Goal: Communication & Community: Answer question/provide support

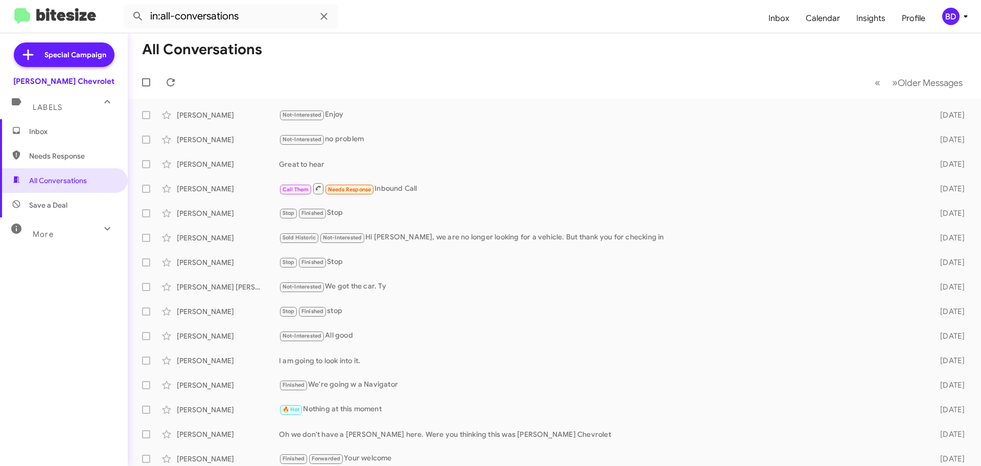
click at [50, 133] on span "Inbox" at bounding box center [72, 131] width 87 height 10
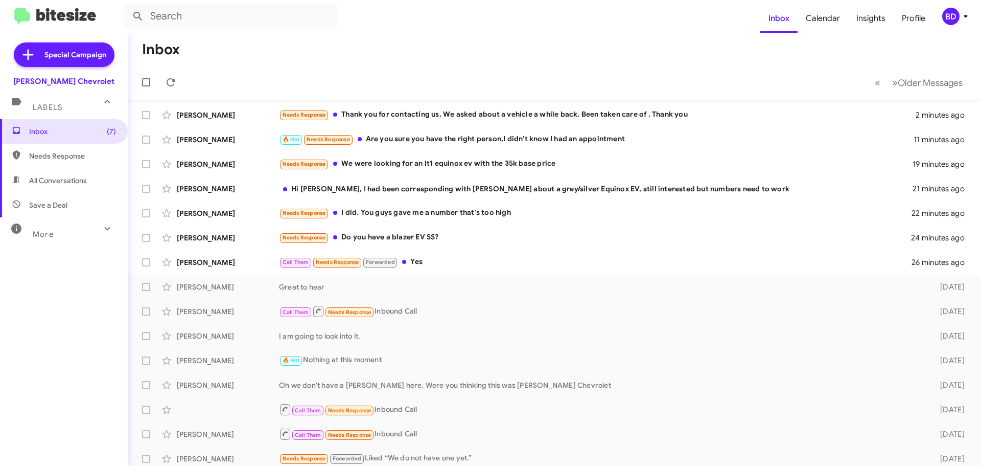
click at [61, 174] on span "All Conversations" at bounding box center [64, 180] width 128 height 25
type input "in:all-conversations"
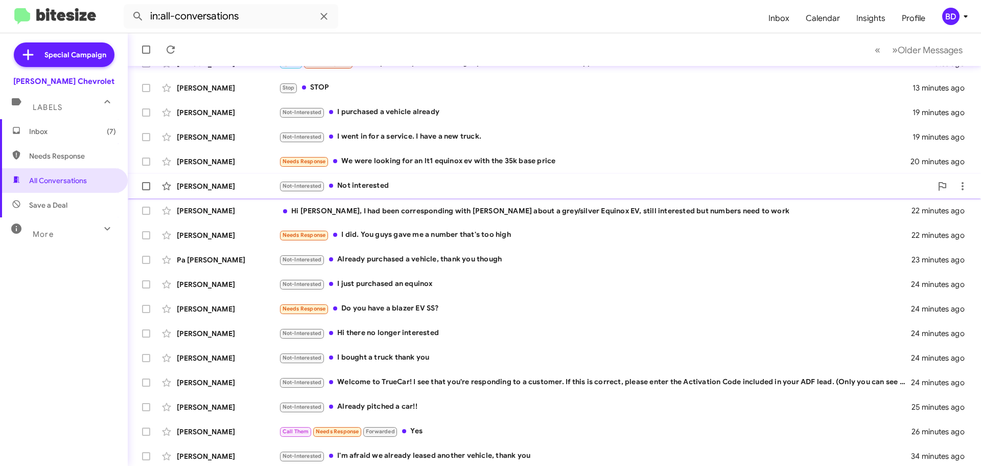
scroll to position [128, 0]
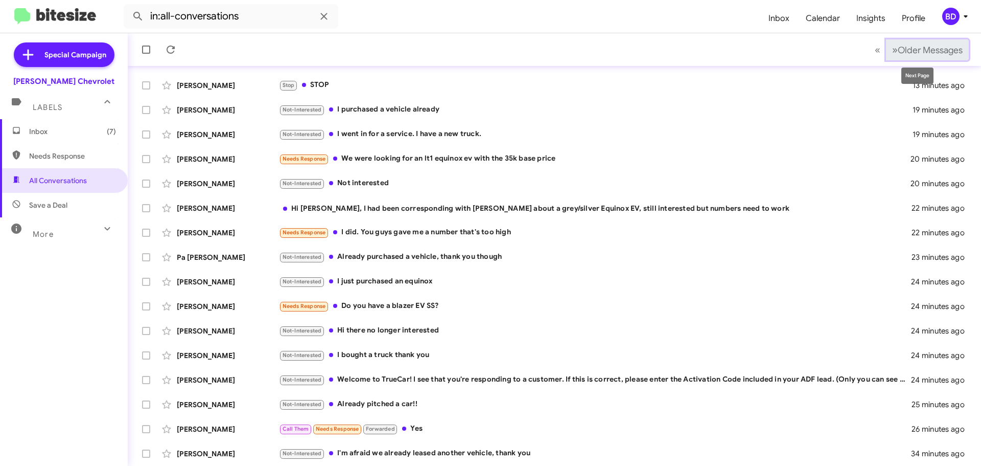
click at [892, 48] on span "»" at bounding box center [895, 49] width 6 height 13
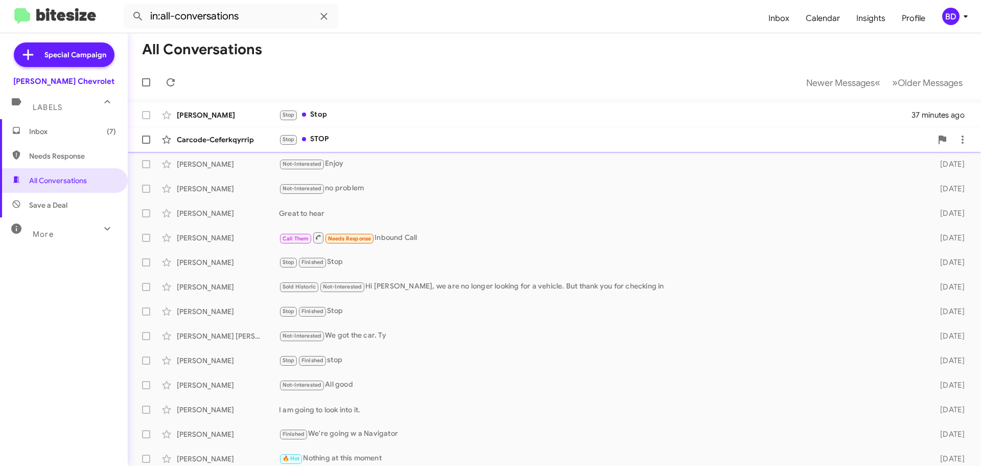
click at [326, 138] on div "Stop STOP" at bounding box center [605, 139] width 653 height 12
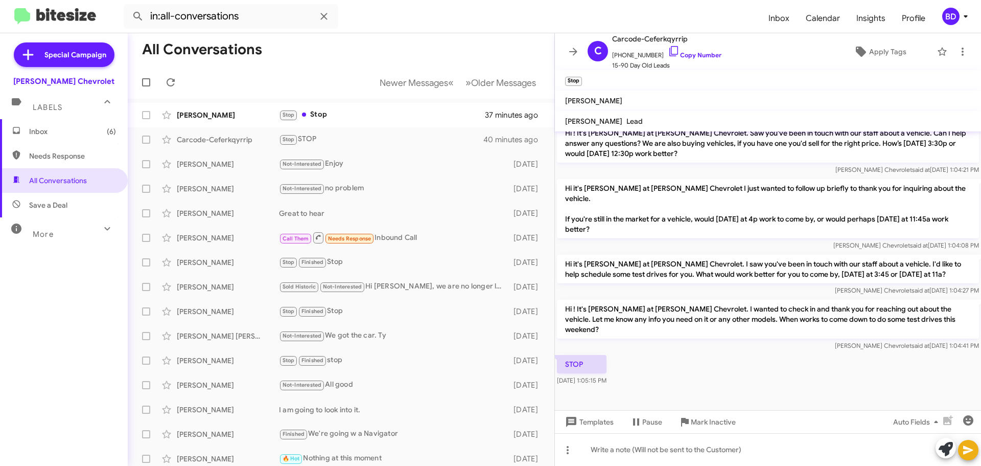
scroll to position [231, 0]
click at [708, 421] on span "Mark Inactive" at bounding box center [713, 421] width 45 height 18
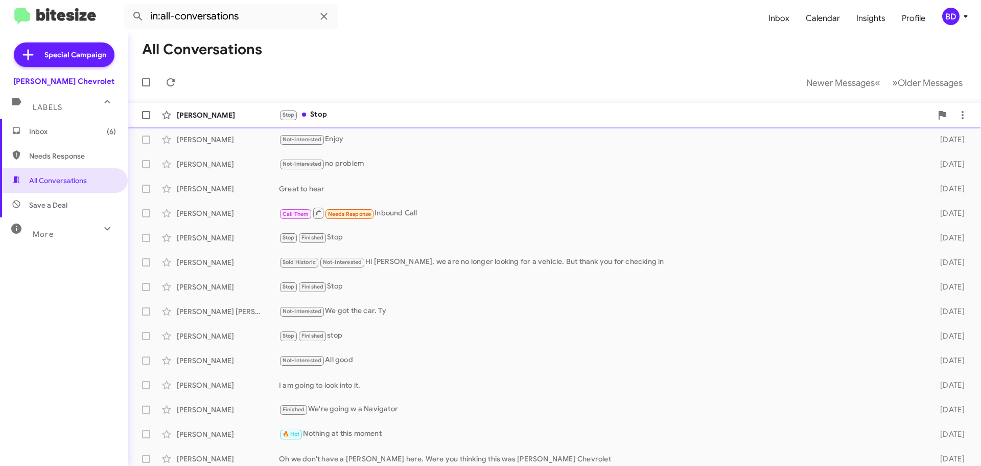
click at [405, 111] on div "Stop Stop" at bounding box center [605, 115] width 653 height 12
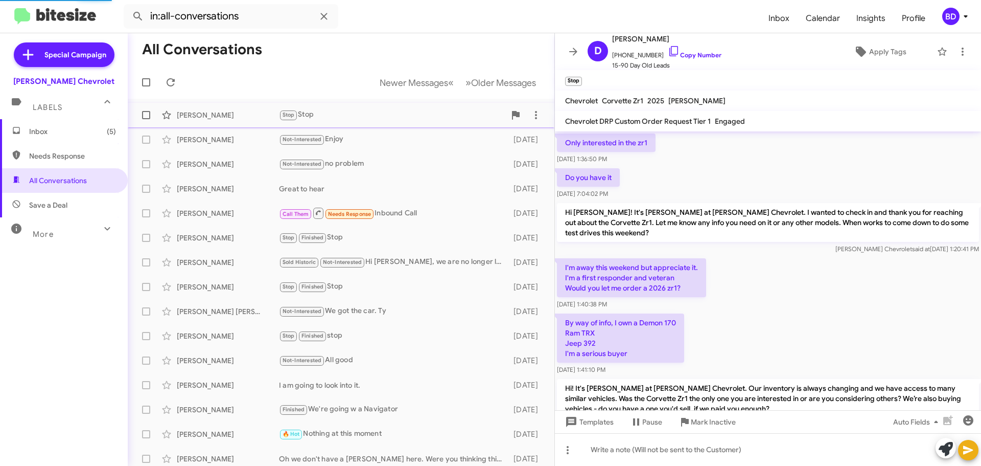
scroll to position [723, 0]
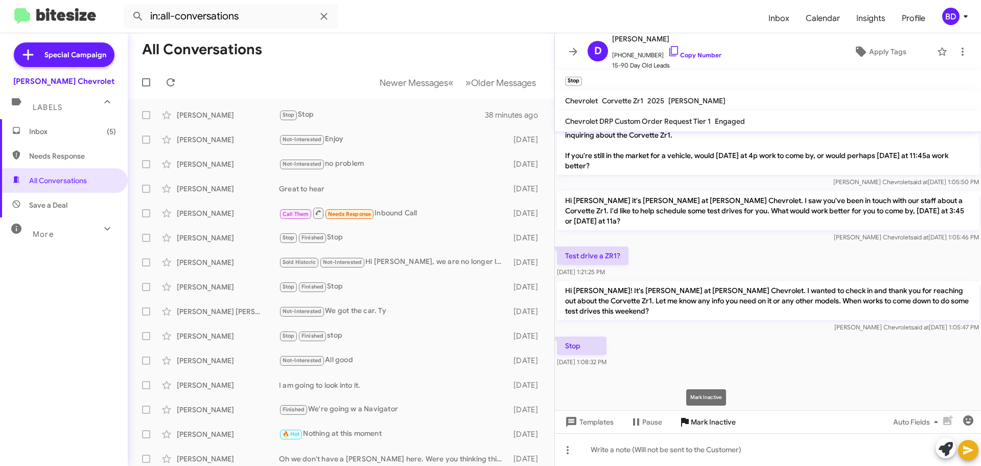
click at [703, 422] on span "Mark Inactive" at bounding box center [713, 421] width 45 height 18
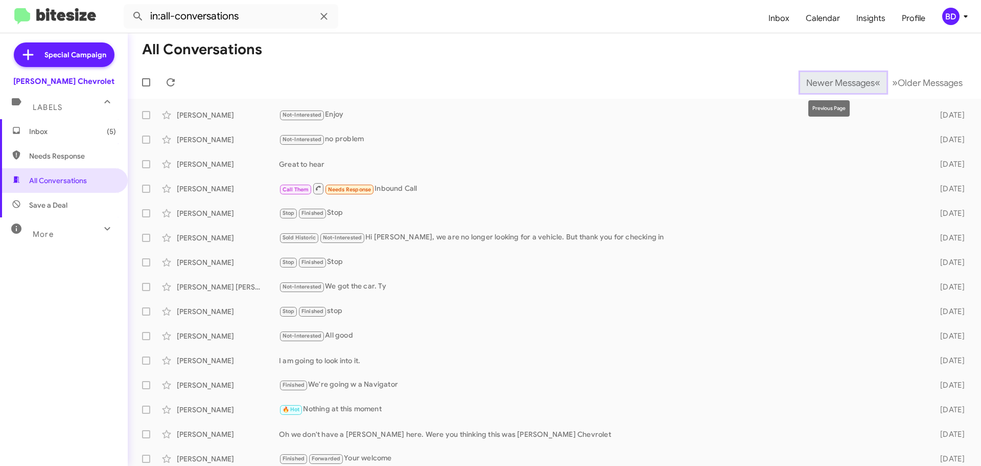
click at [875, 80] on span "«" at bounding box center [878, 82] width 6 height 13
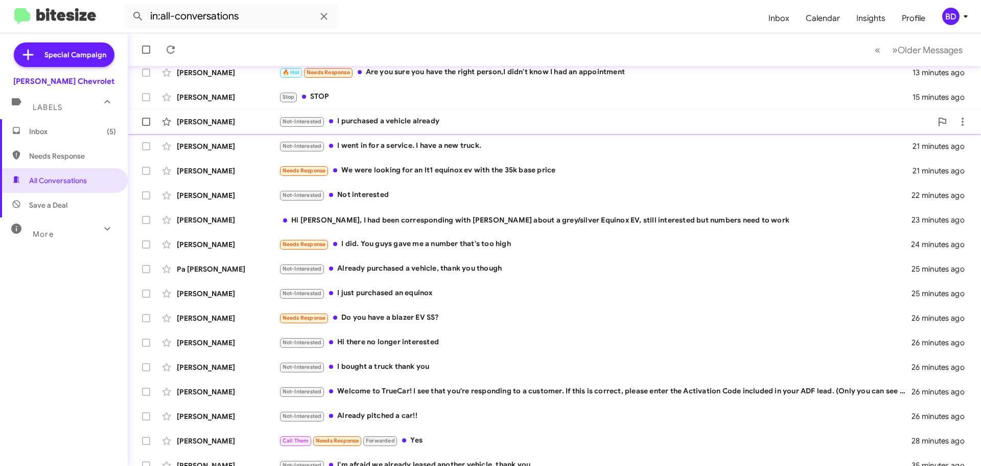
scroll to position [128, 0]
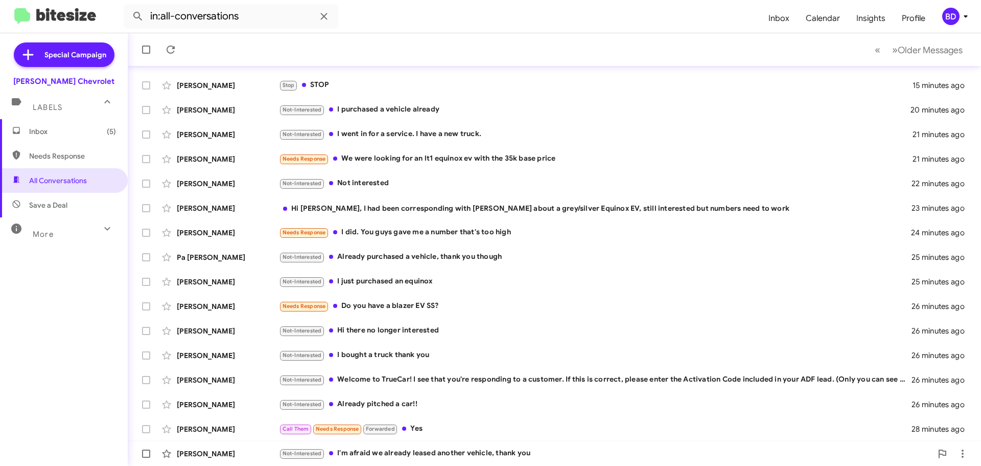
click at [474, 452] on div "Not-Interested I'm afraid we already leased another vehicle, thank you" at bounding box center [605, 453] width 653 height 12
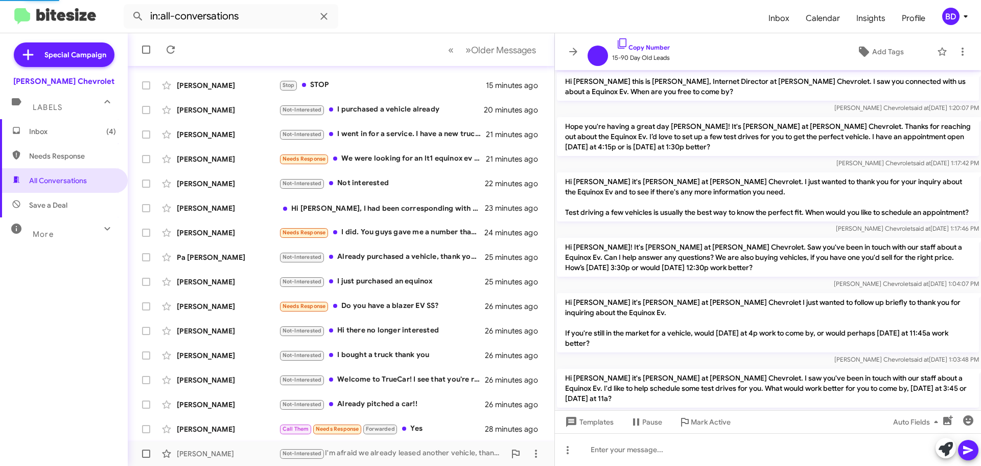
scroll to position [144, 0]
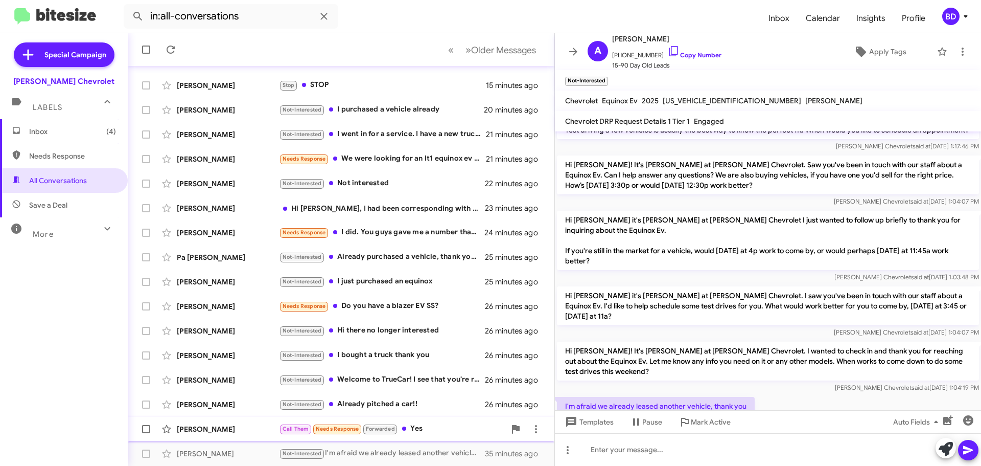
click at [427, 430] on div "Call Them Needs Response Forwarded Yes" at bounding box center [392, 429] width 226 height 12
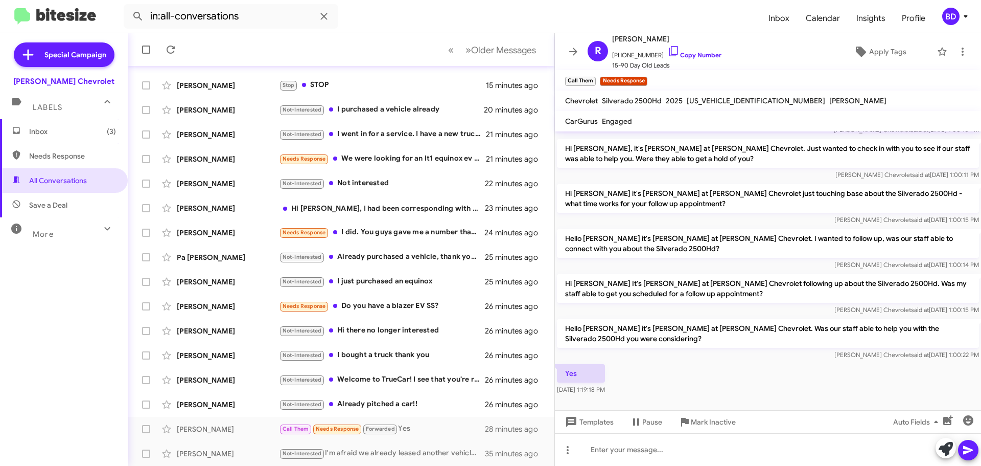
scroll to position [212, 0]
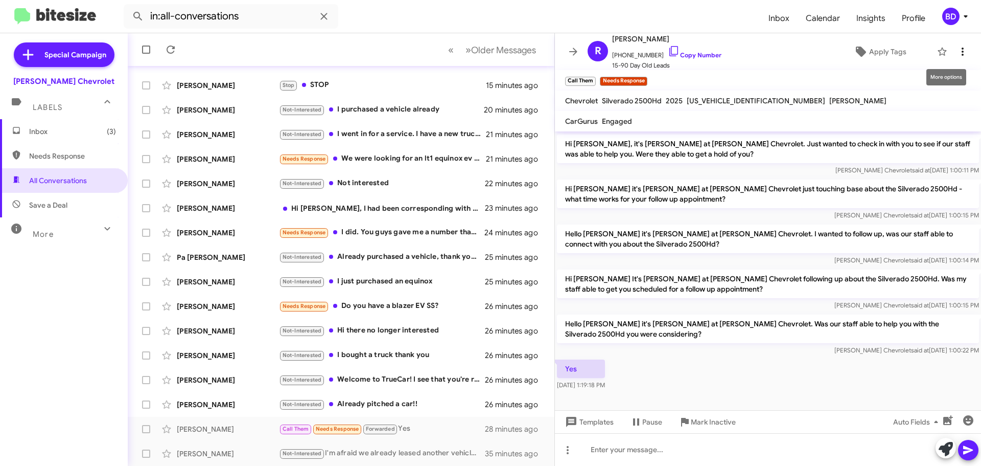
click at [957, 54] on icon at bounding box center [963, 51] width 12 height 12
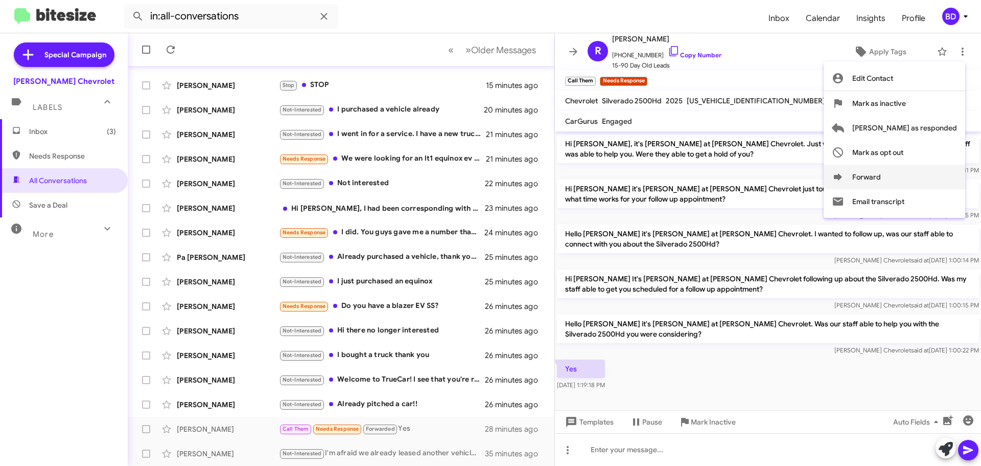
click at [844, 173] on icon at bounding box center [838, 177] width 12 height 12
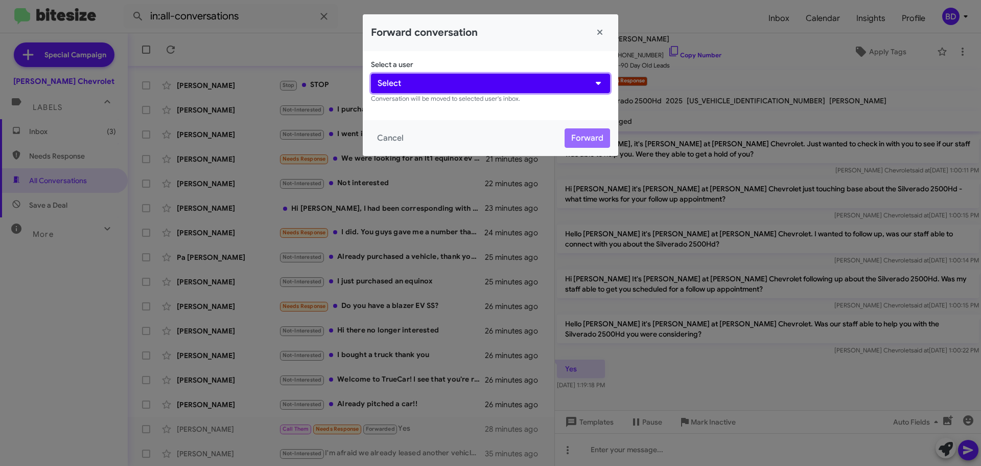
click at [477, 79] on button "Select" at bounding box center [490, 83] width 239 height 19
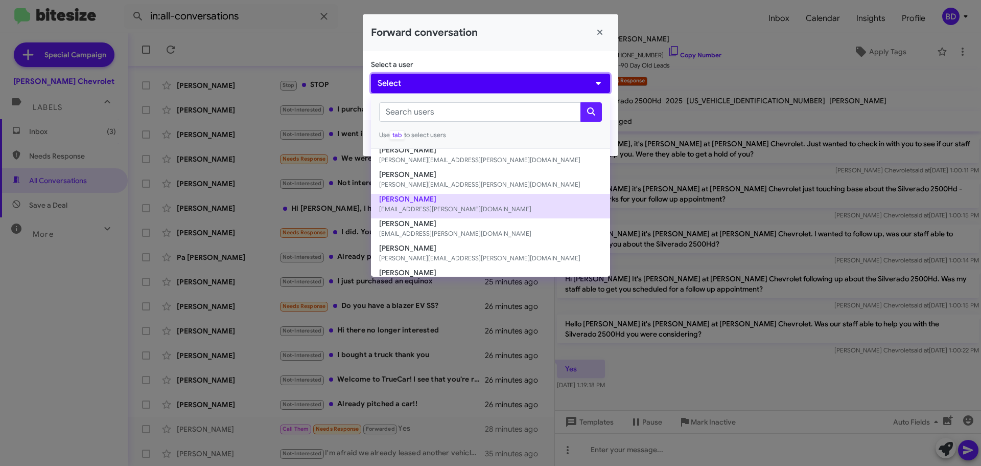
scroll to position [142, 0]
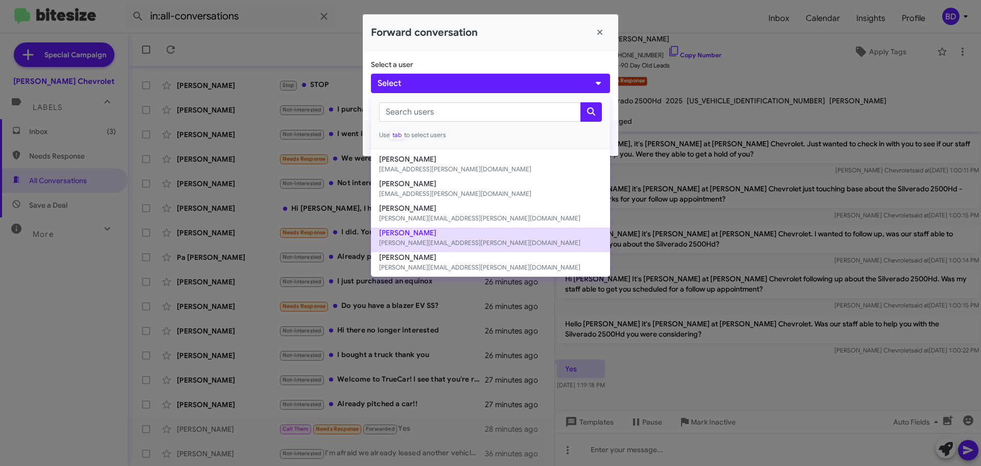
click at [417, 236] on button "Gilberto Quiroz [EMAIL_ADDRESS][PERSON_NAME][DOMAIN_NAME]" at bounding box center [490, 239] width 239 height 25
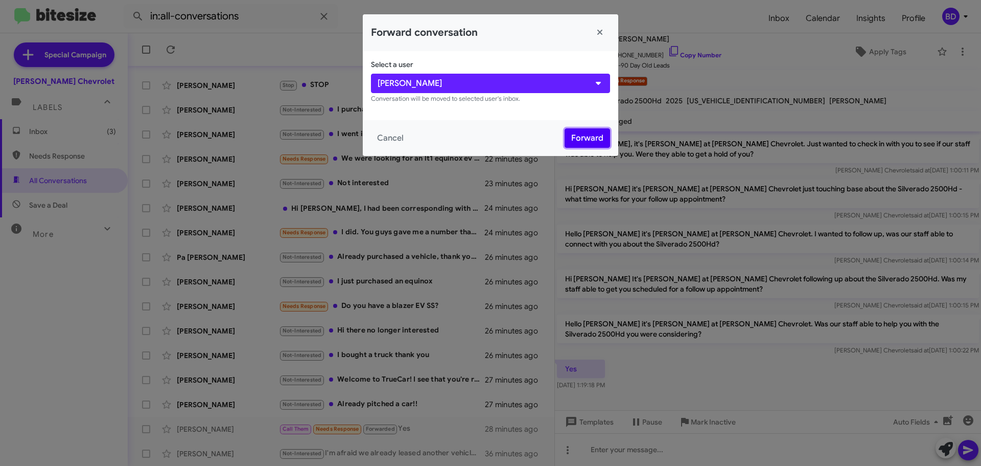
click at [596, 143] on button "Forward" at bounding box center [587, 137] width 45 height 19
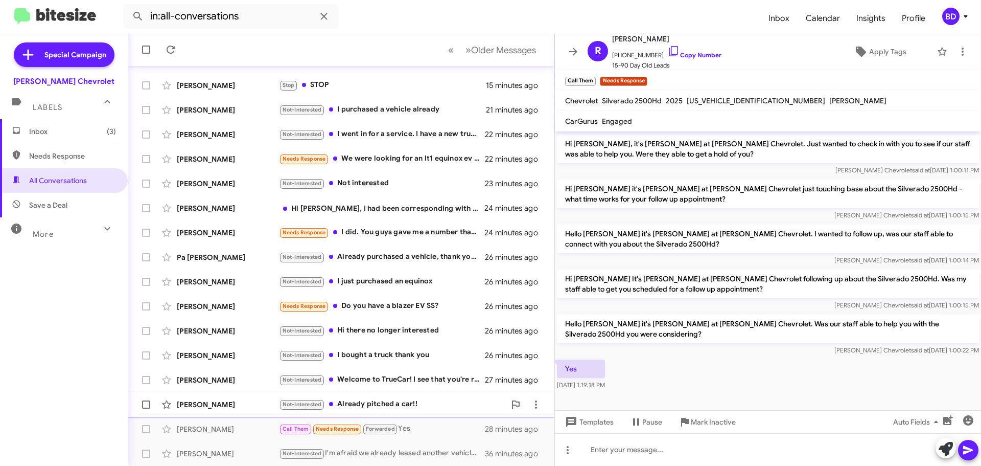
click at [400, 402] on div "Not-Interested Already pitched a car!!" at bounding box center [392, 404] width 226 height 12
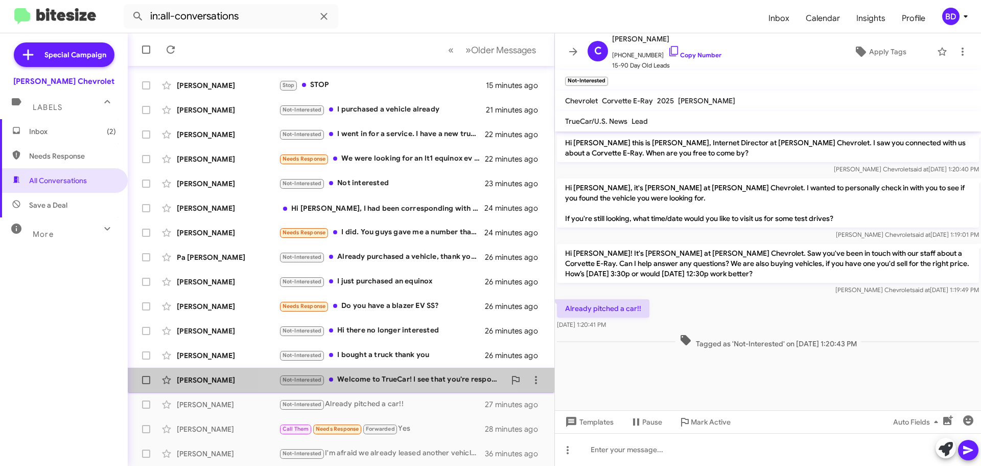
click at [397, 377] on div "Not-Interested Welcome to TrueCar! I see that you're responding to a customer. …" at bounding box center [392, 380] width 226 height 12
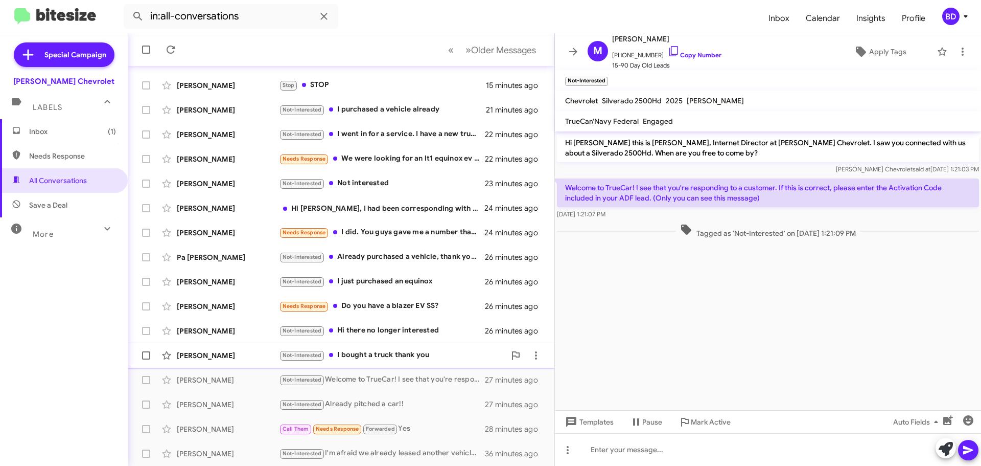
click at [401, 355] on div "Not-Interested I bought a truck thank you" at bounding box center [392, 355] width 226 height 12
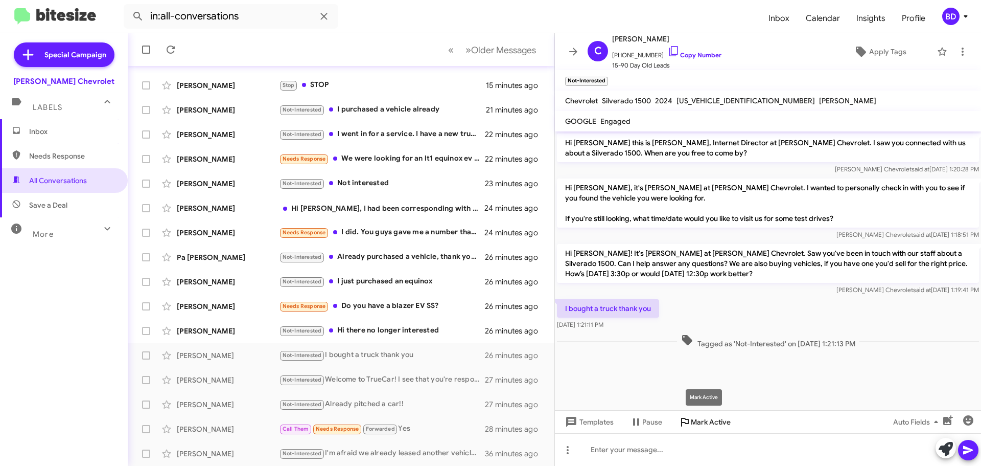
click at [701, 424] on span "Mark Active" at bounding box center [711, 421] width 40 height 18
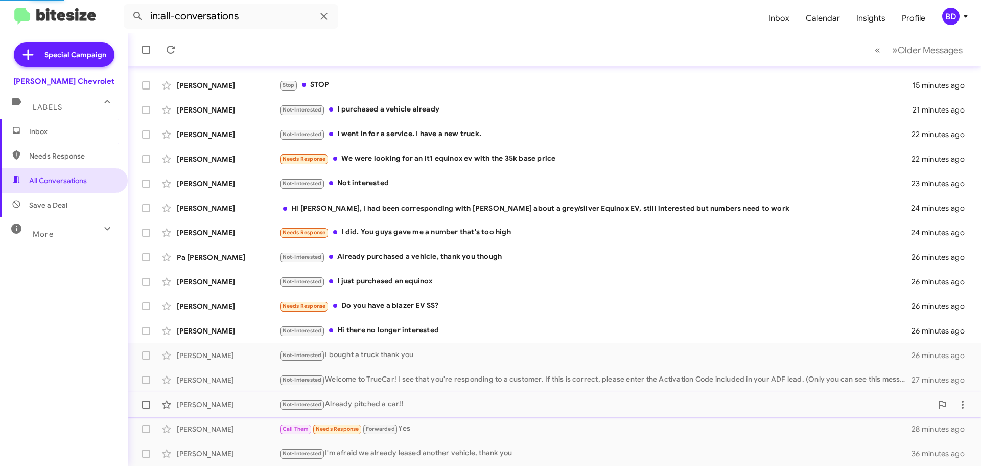
scroll to position [103, 0]
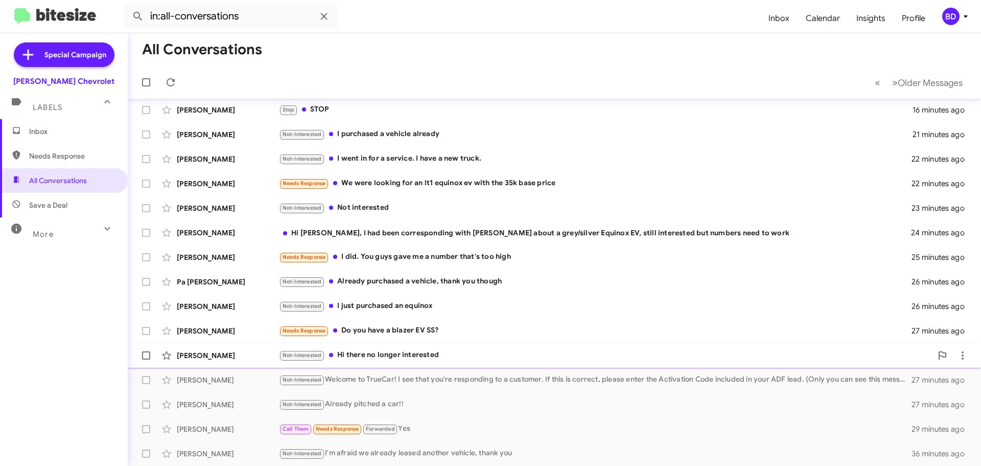
click at [380, 351] on div "Not-Interested Hi there no longer interested" at bounding box center [605, 355] width 653 height 12
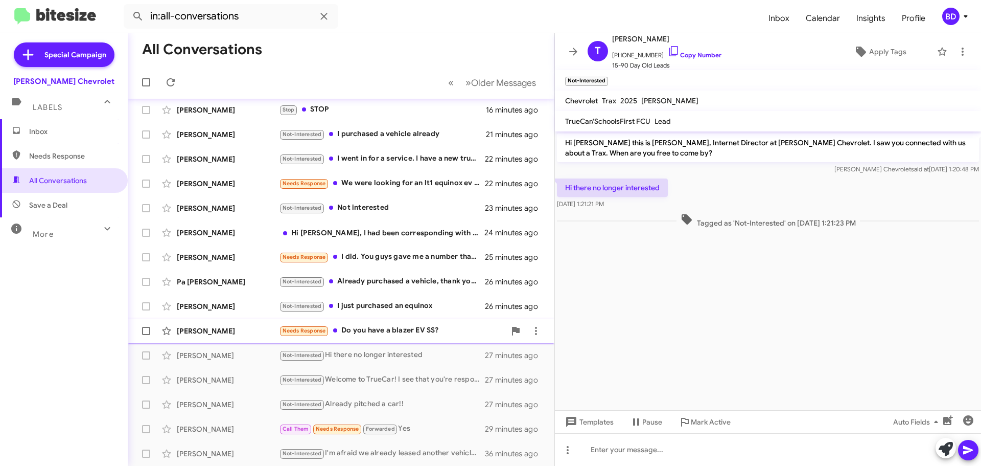
click at [400, 332] on div "Needs Response Do you have a blazer EV SS?" at bounding box center [392, 331] width 226 height 12
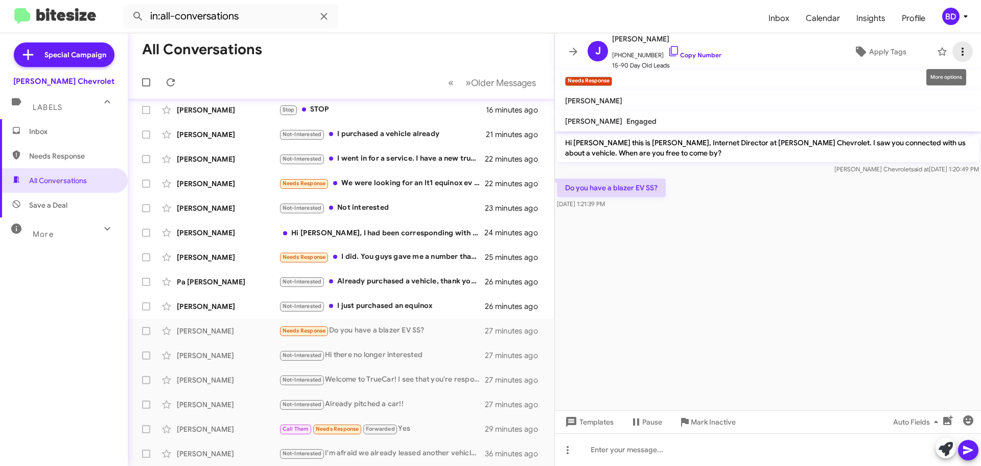
click at [957, 53] on icon at bounding box center [963, 51] width 12 height 12
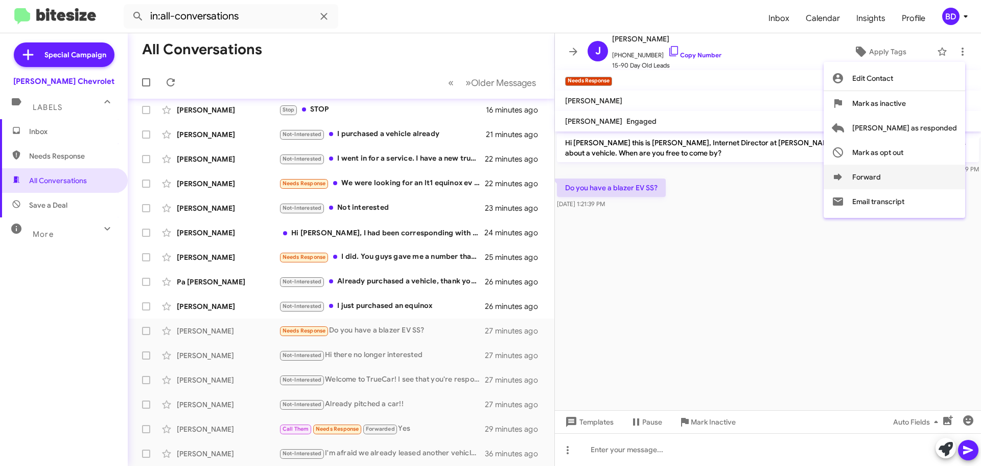
click at [842, 176] on icon at bounding box center [838, 176] width 8 height 7
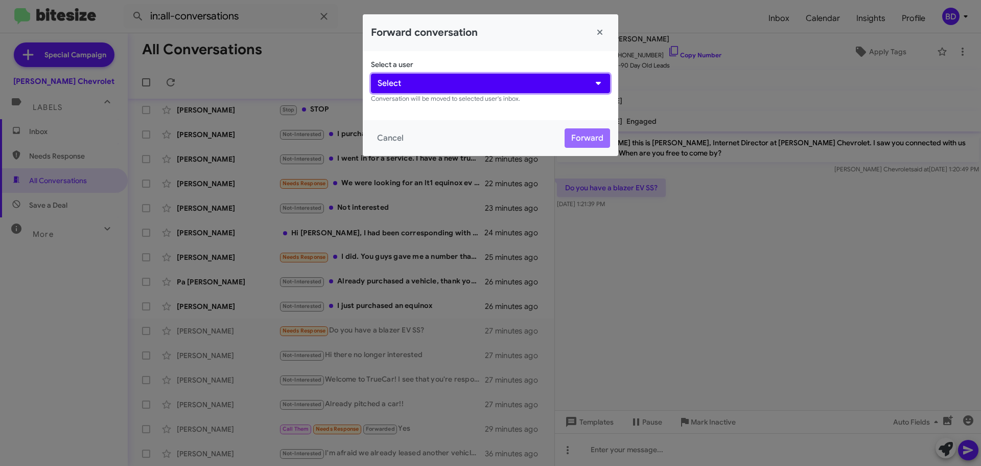
click at [474, 78] on button "Select" at bounding box center [490, 83] width 239 height 19
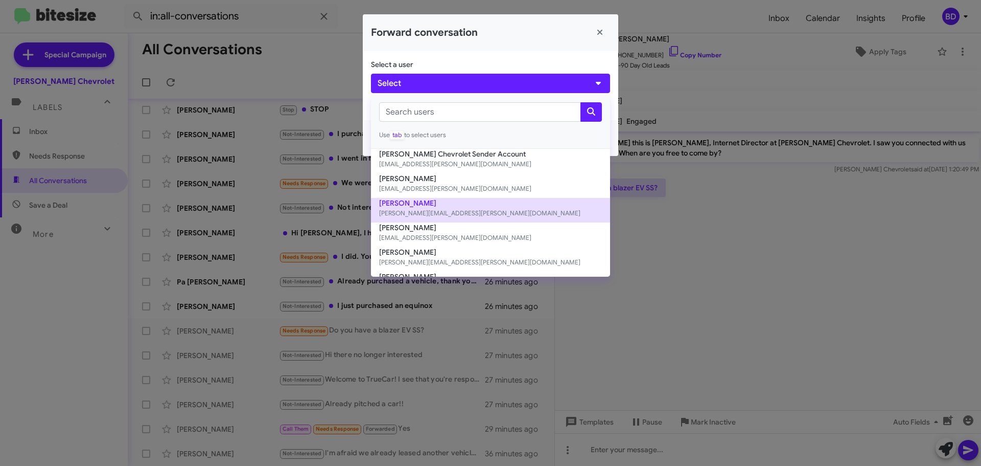
click at [456, 206] on button "[PERSON_NAME] [PERSON_NAME][EMAIL_ADDRESS][PERSON_NAME][DOMAIN_NAME]" at bounding box center [490, 210] width 239 height 25
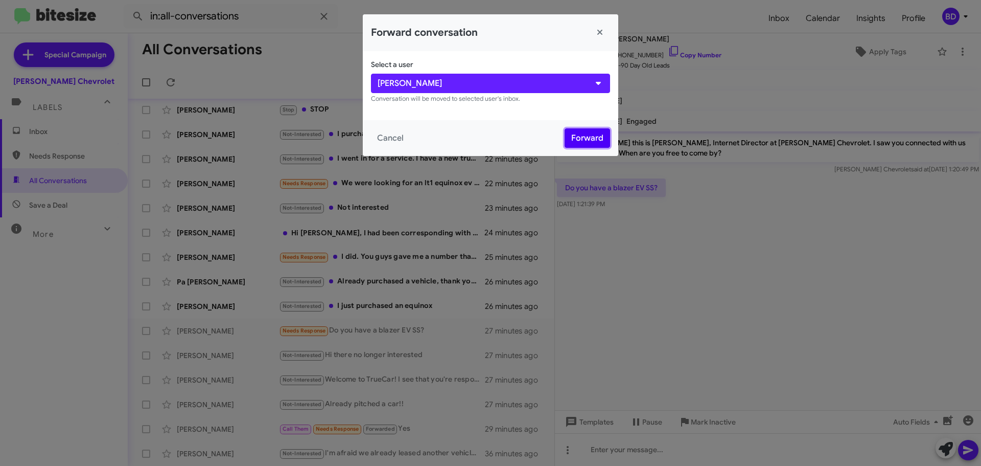
click at [586, 136] on button "Forward" at bounding box center [587, 137] width 45 height 19
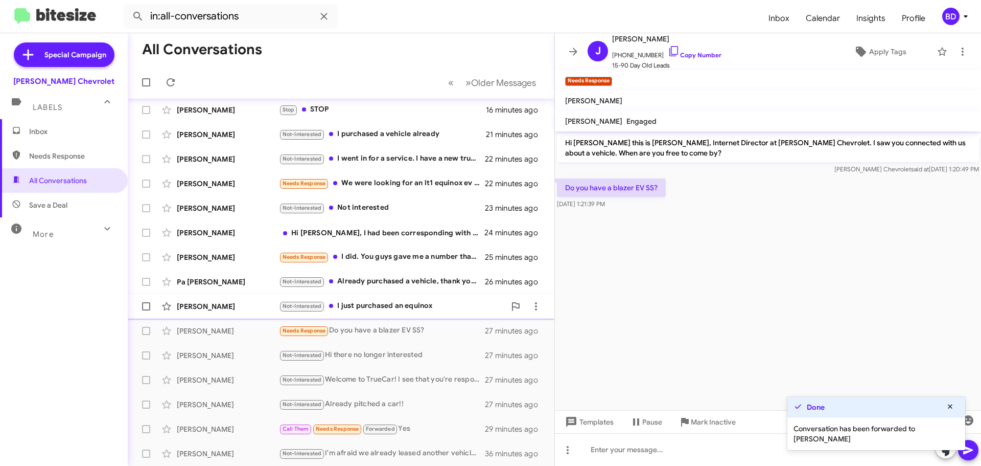
click at [390, 306] on div "Not-Interested I just purchased an equinox" at bounding box center [392, 306] width 226 height 12
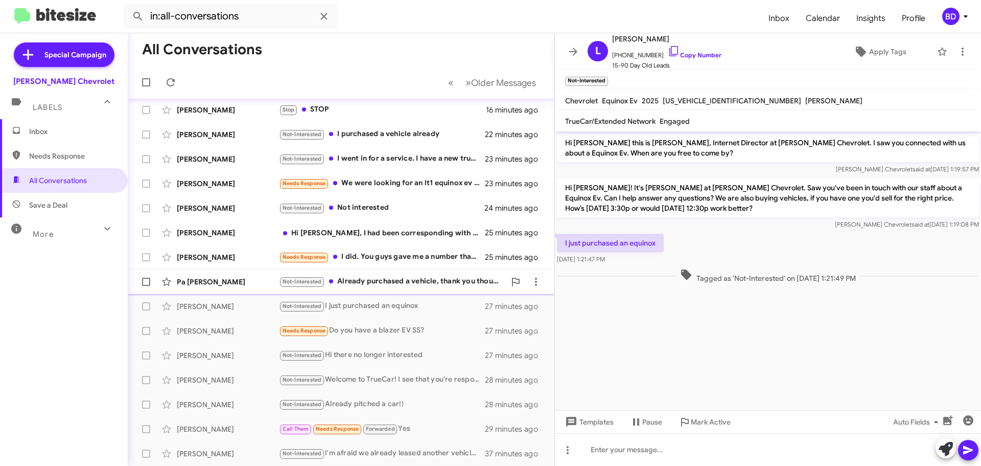
click at [422, 283] on div "Not-Interested Already purchased a vehicle, thank you though" at bounding box center [392, 281] width 226 height 12
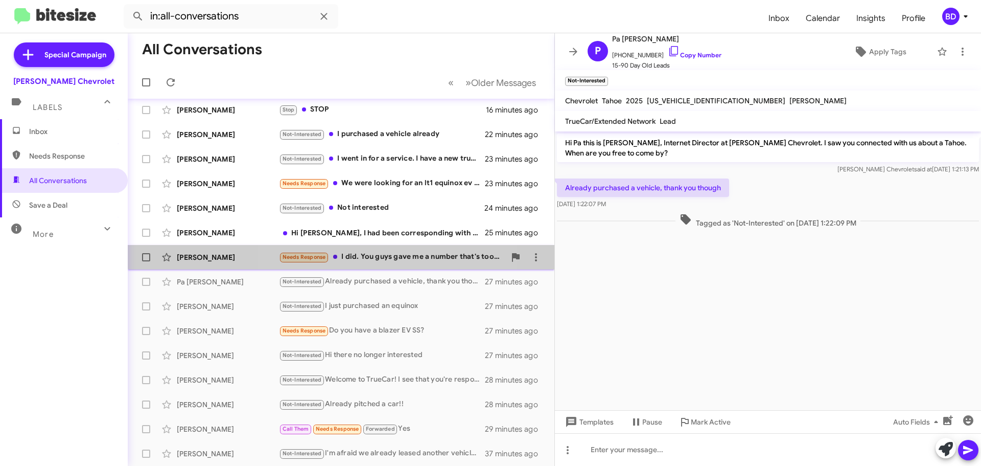
click at [387, 252] on div "Needs Response I did. You guys gave me a number that's too high" at bounding box center [392, 257] width 226 height 12
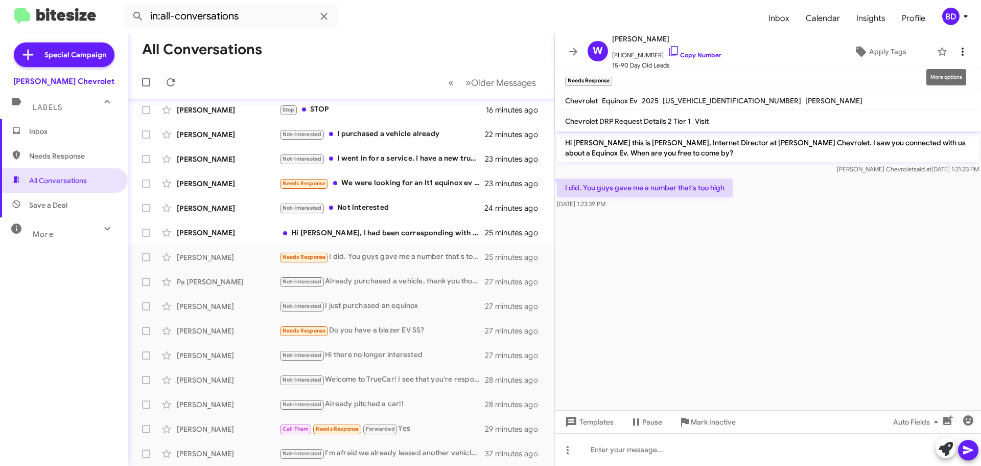
click at [957, 51] on icon at bounding box center [963, 51] width 12 height 12
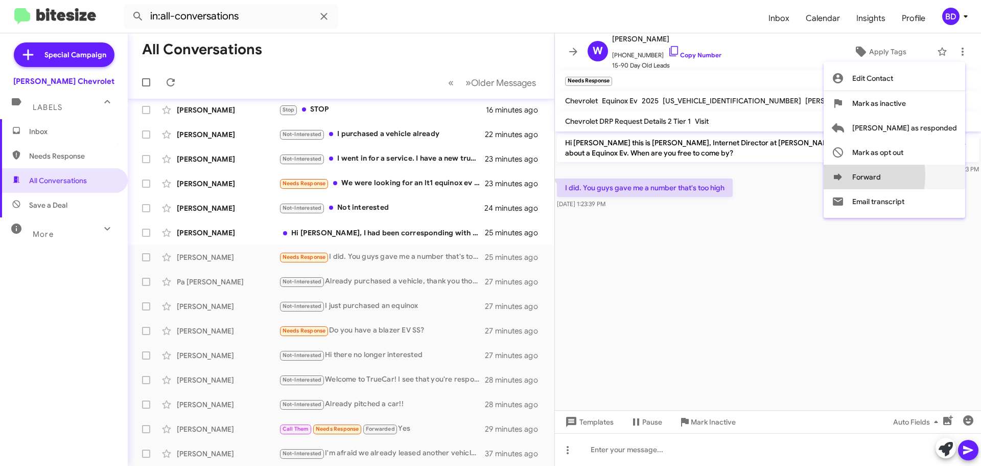
click at [842, 175] on icon at bounding box center [838, 176] width 8 height 7
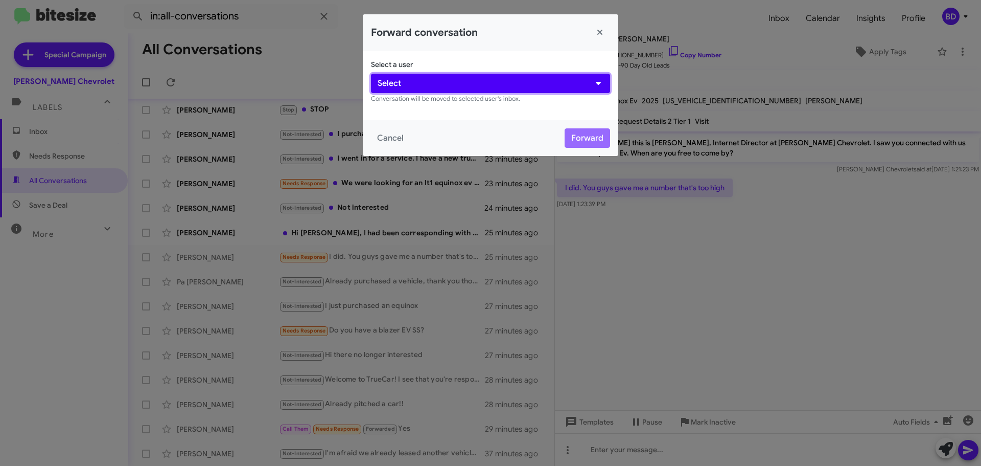
click at [466, 80] on button "Select" at bounding box center [490, 83] width 239 height 19
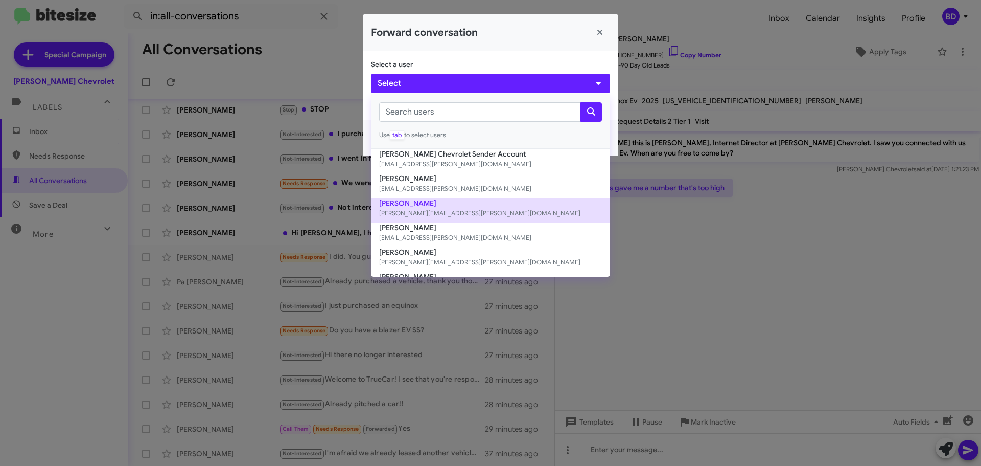
click at [444, 206] on button "[PERSON_NAME] [PERSON_NAME][EMAIL_ADDRESS][PERSON_NAME][DOMAIN_NAME]" at bounding box center [490, 210] width 239 height 25
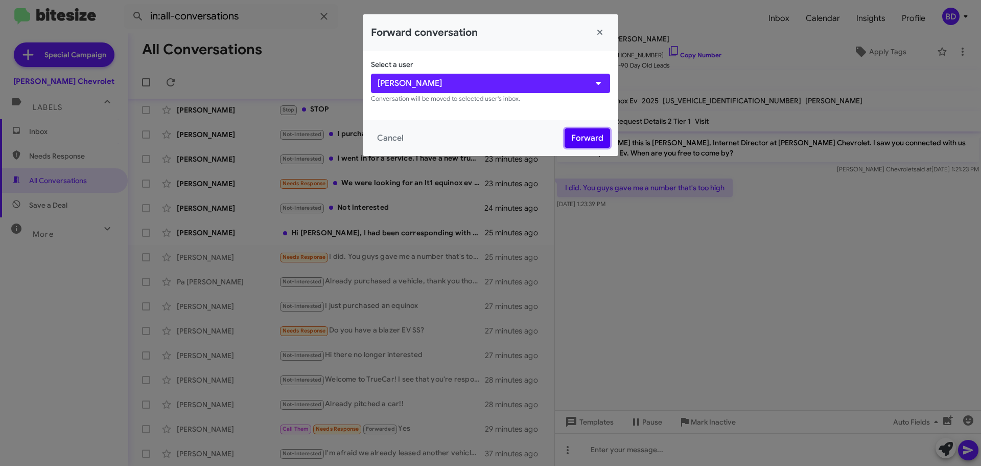
click at [585, 135] on button "Forward" at bounding box center [587, 137] width 45 height 19
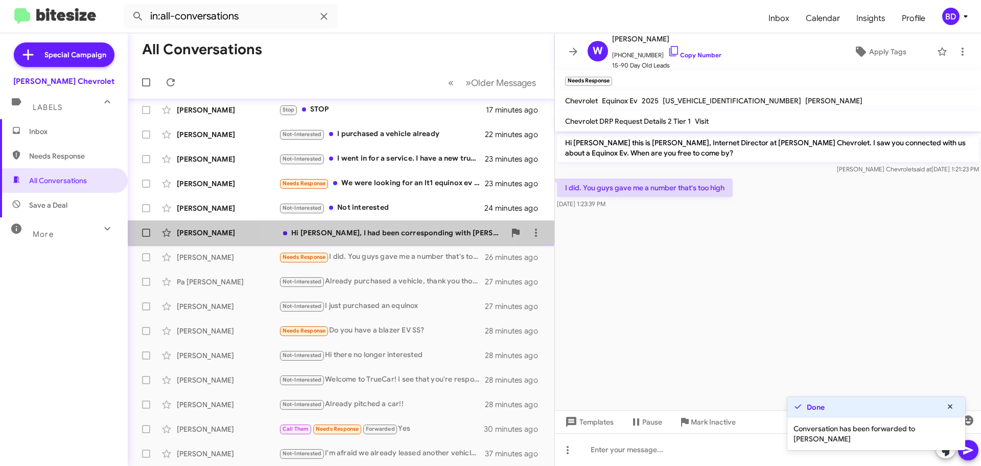
click at [345, 233] on div "Hi [PERSON_NAME], I had been corresponding with [PERSON_NAME] about a grey/silv…" at bounding box center [392, 232] width 226 height 10
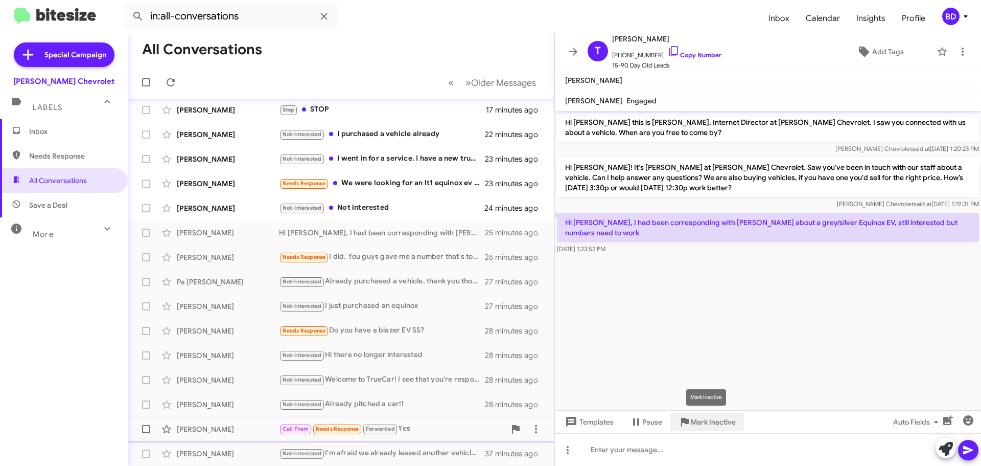
click at [700, 423] on span "Mark Inactive" at bounding box center [713, 421] width 45 height 18
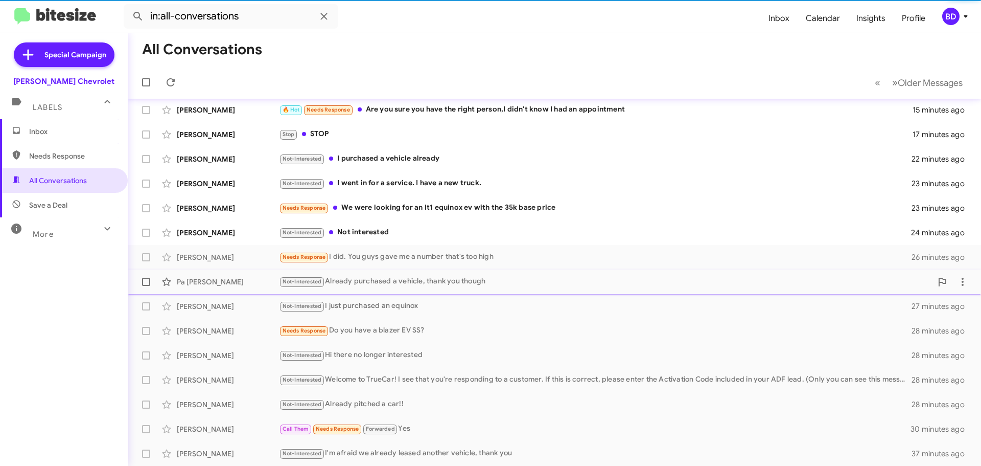
scroll to position [79, 0]
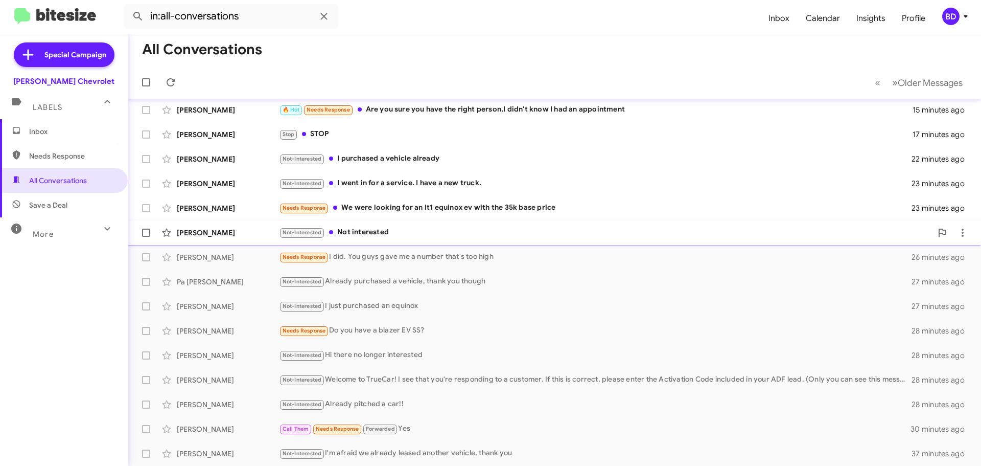
click at [366, 229] on div "Not-Interested Not interested" at bounding box center [605, 232] width 653 height 12
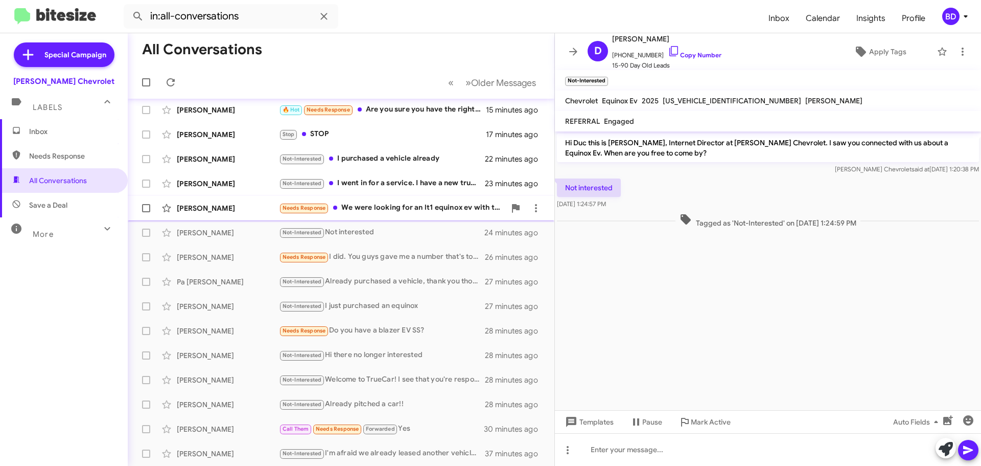
click at [391, 209] on div "Needs Response We were looking for an lt1 equinox ev with the 35k base price" at bounding box center [392, 208] width 226 height 12
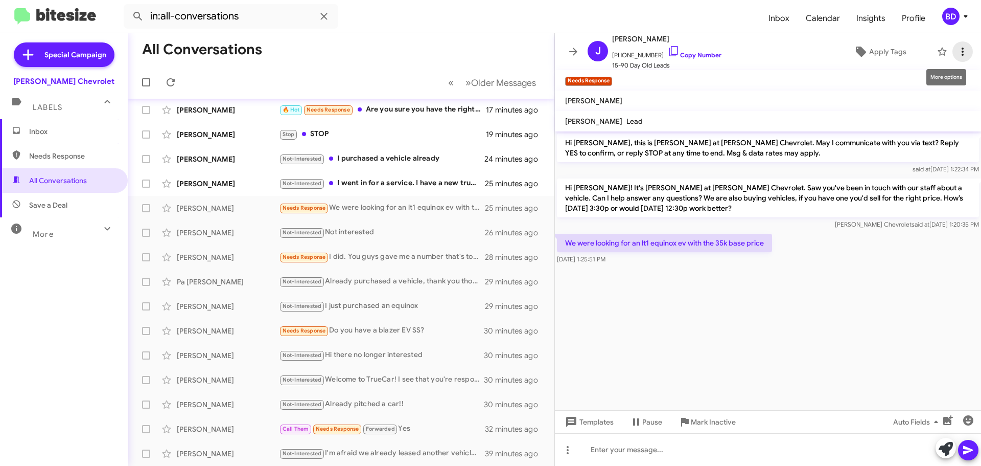
click at [957, 50] on icon at bounding box center [963, 51] width 12 height 12
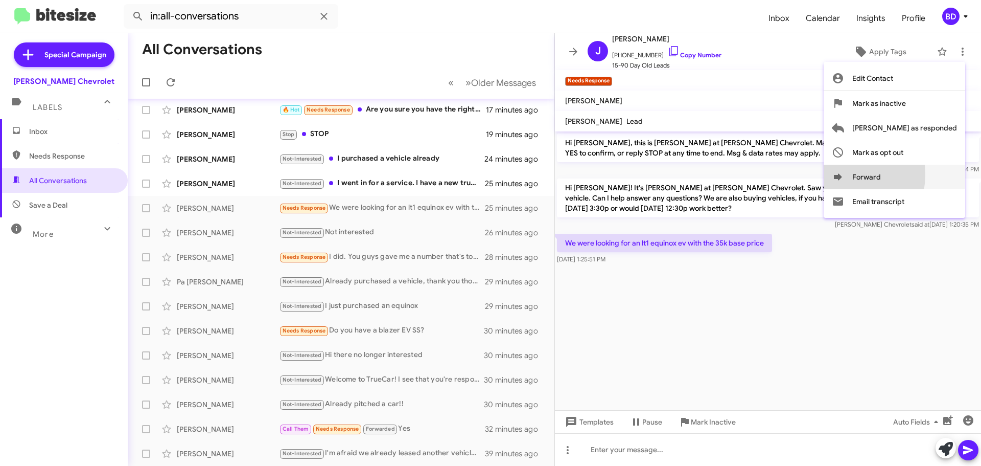
click at [844, 174] on icon at bounding box center [838, 177] width 12 height 12
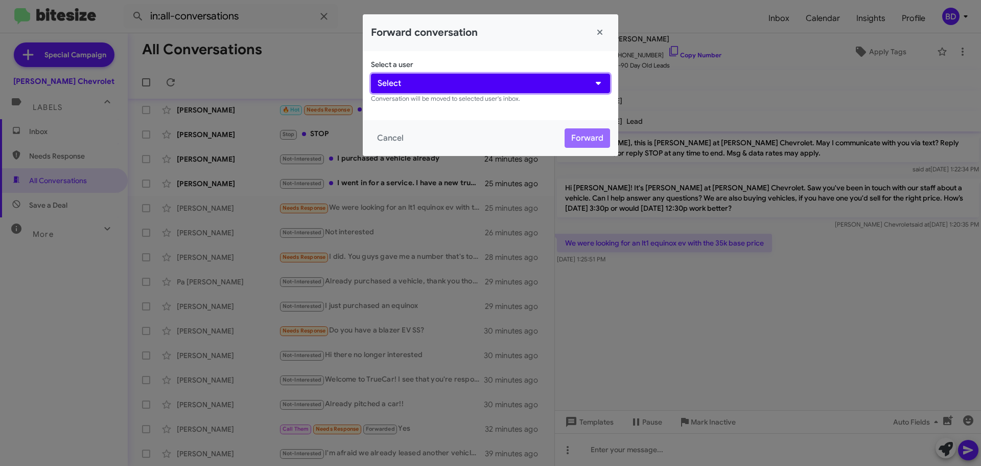
click at [420, 79] on button "Select" at bounding box center [490, 83] width 239 height 19
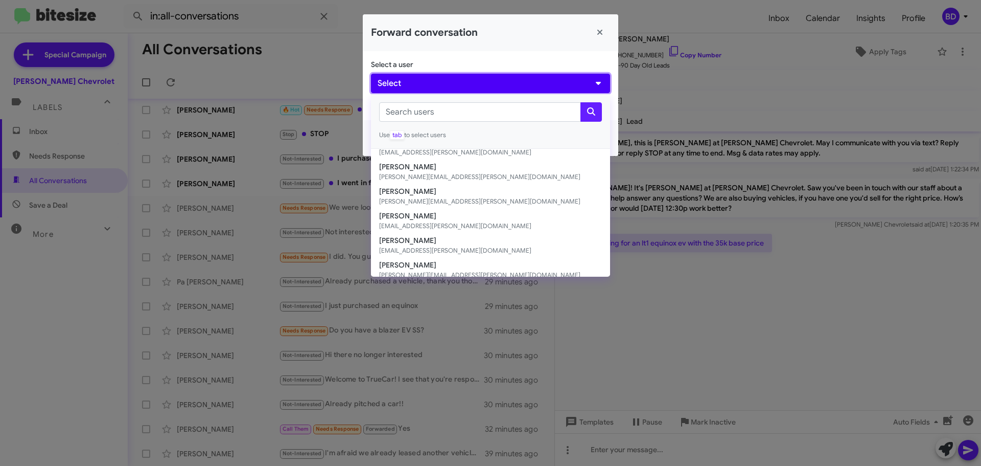
scroll to position [102, 0]
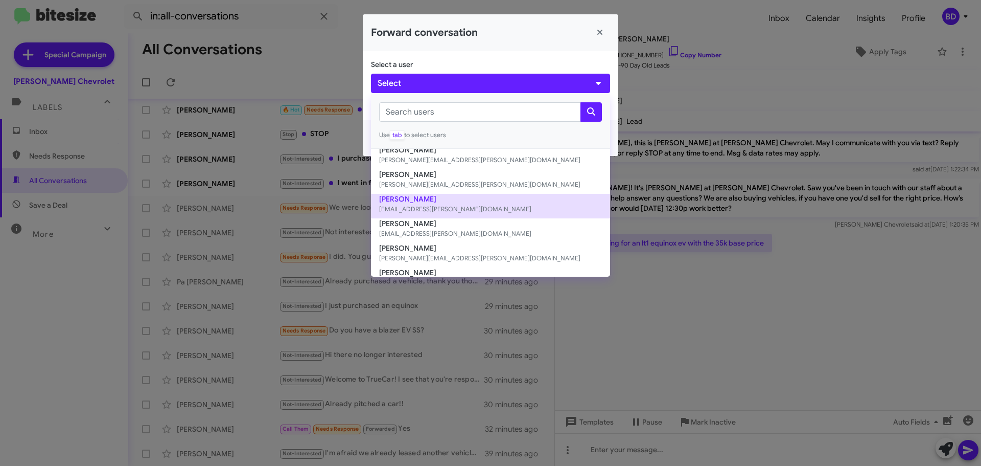
click at [403, 205] on small "[EMAIL_ADDRESS][PERSON_NAME][DOMAIN_NAME]" at bounding box center [490, 209] width 223 height 10
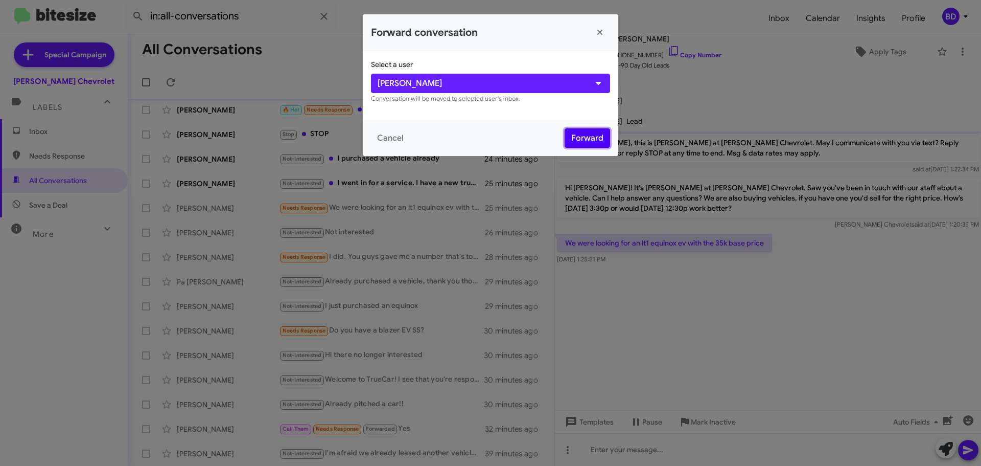
click at [588, 134] on button "Forward" at bounding box center [587, 137] width 45 height 19
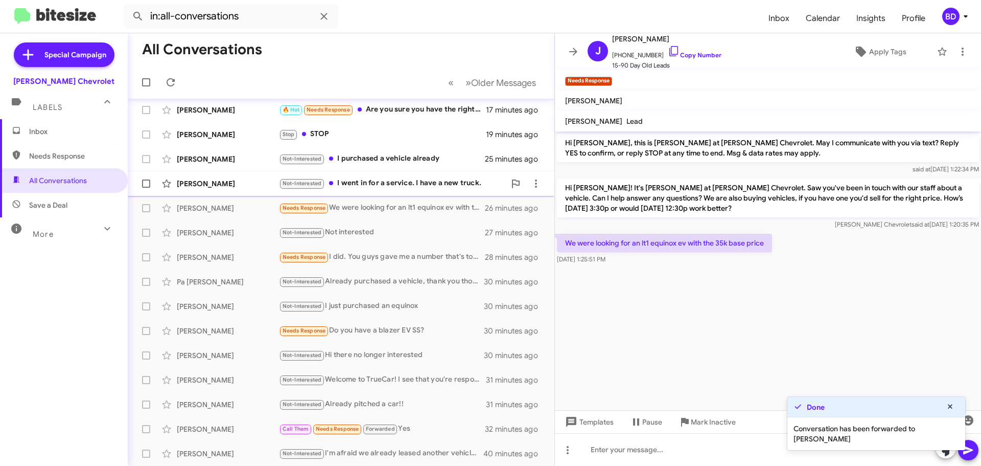
click at [395, 179] on div "Not-Interested I went in for a service. I have a new truck." at bounding box center [392, 183] width 226 height 12
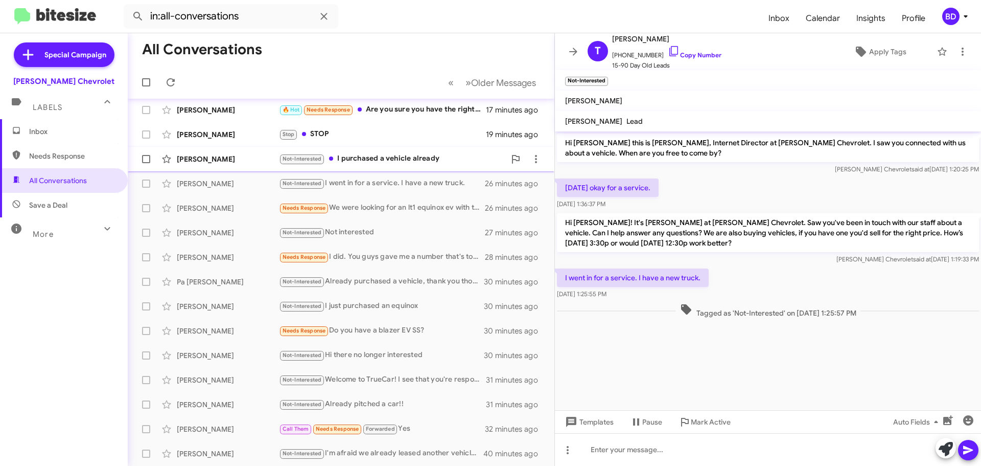
click at [396, 164] on div "Not-Interested I purchased a vehicle already" at bounding box center [392, 159] width 226 height 12
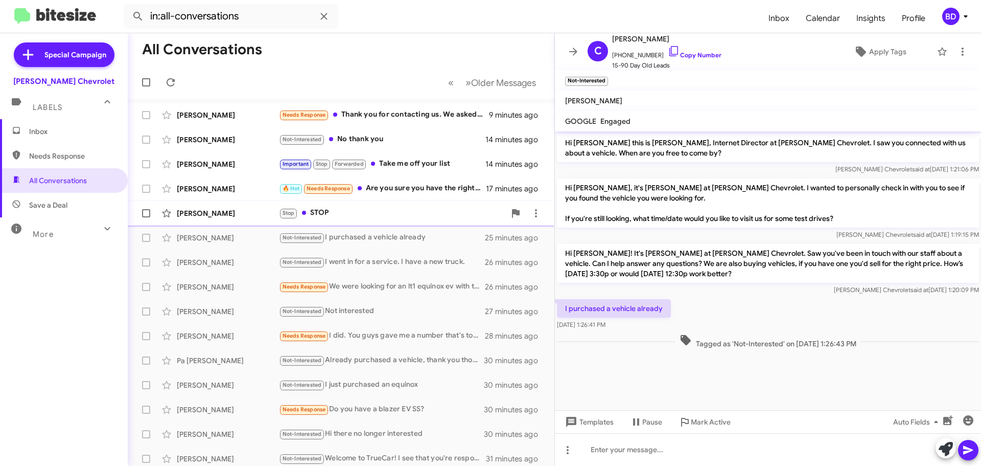
click at [345, 215] on div "Stop STOP" at bounding box center [392, 213] width 226 height 12
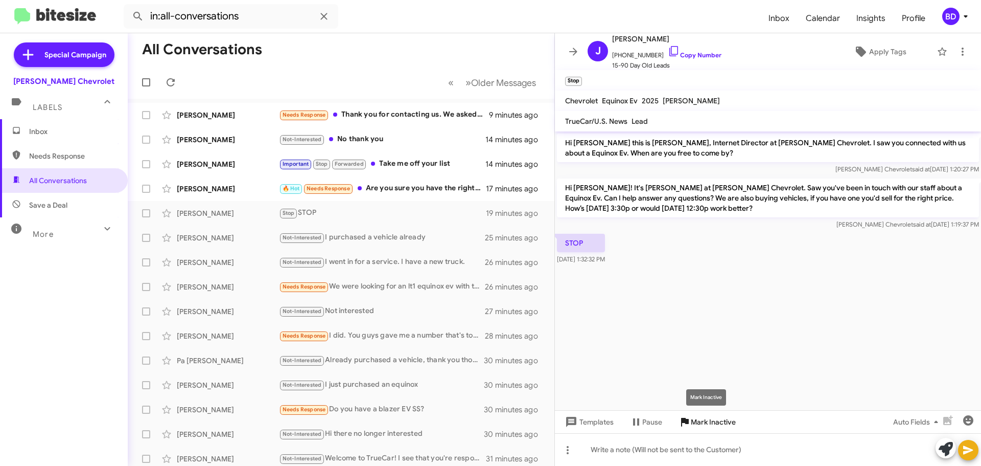
click at [710, 421] on span "Mark Inactive" at bounding box center [713, 421] width 45 height 18
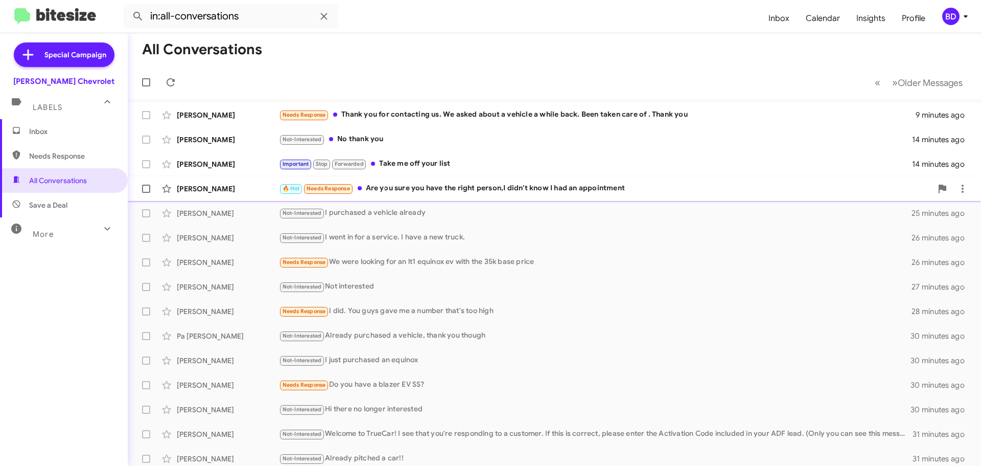
click at [395, 186] on div "🔥 Hot Needs Response Are you sure you have the right person,I didn't know I had…" at bounding box center [605, 188] width 653 height 12
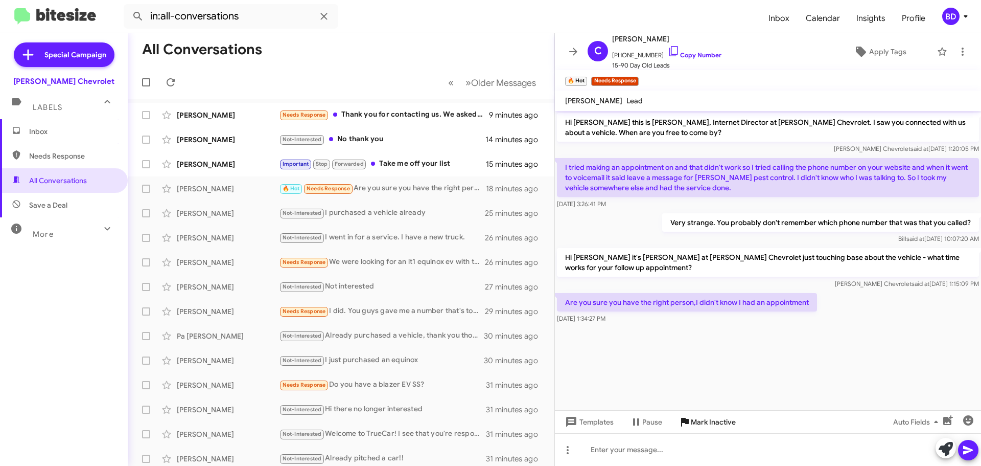
click at [721, 424] on span "Mark Inactive" at bounding box center [713, 421] width 45 height 18
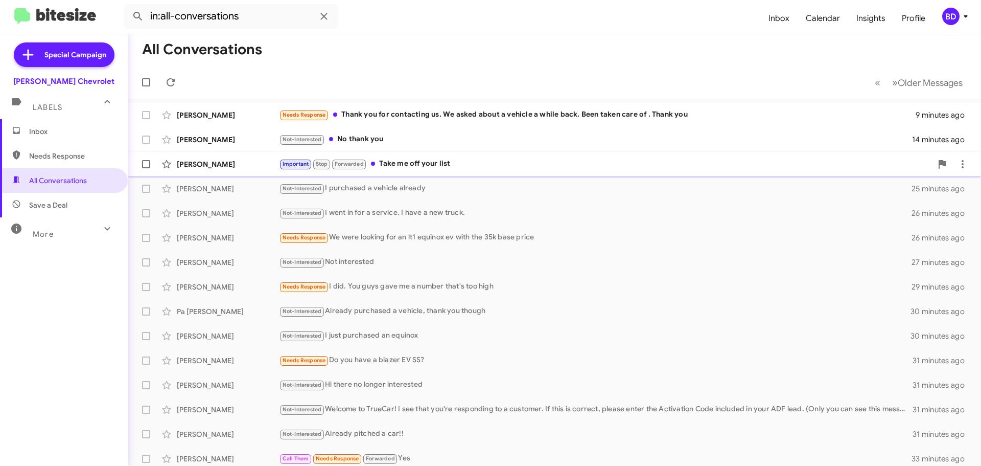
click at [407, 165] on div "Important Stop Forwarded Take me off your list" at bounding box center [605, 164] width 653 height 12
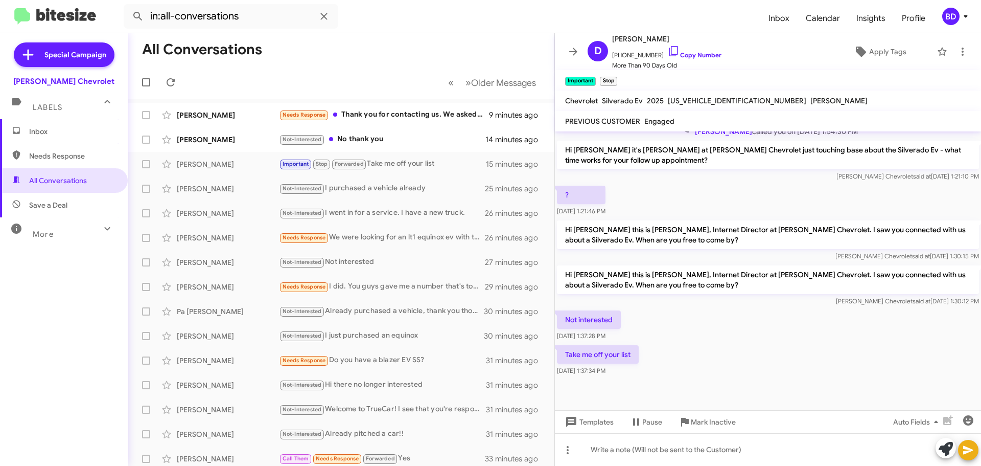
scroll to position [240, 0]
click at [709, 417] on span "Mark Inactive" at bounding box center [713, 421] width 45 height 18
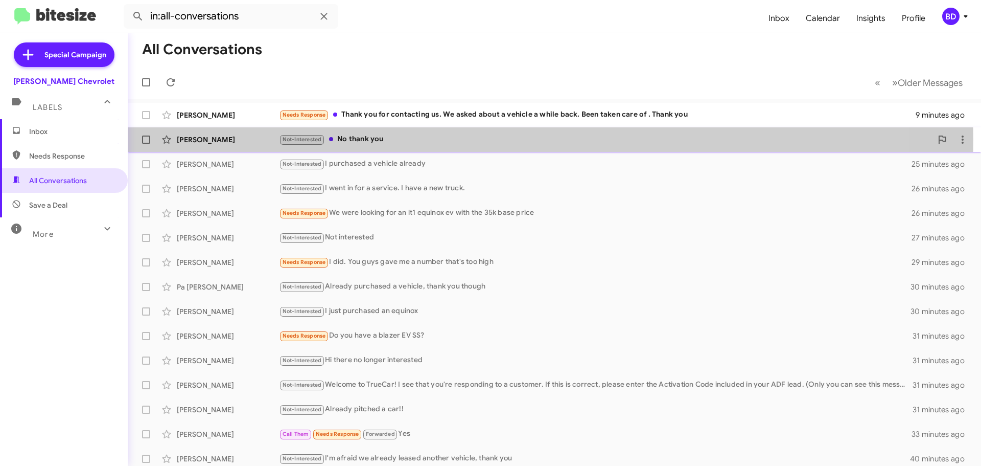
click at [357, 140] on div "Not-Interested No thank you" at bounding box center [605, 139] width 653 height 12
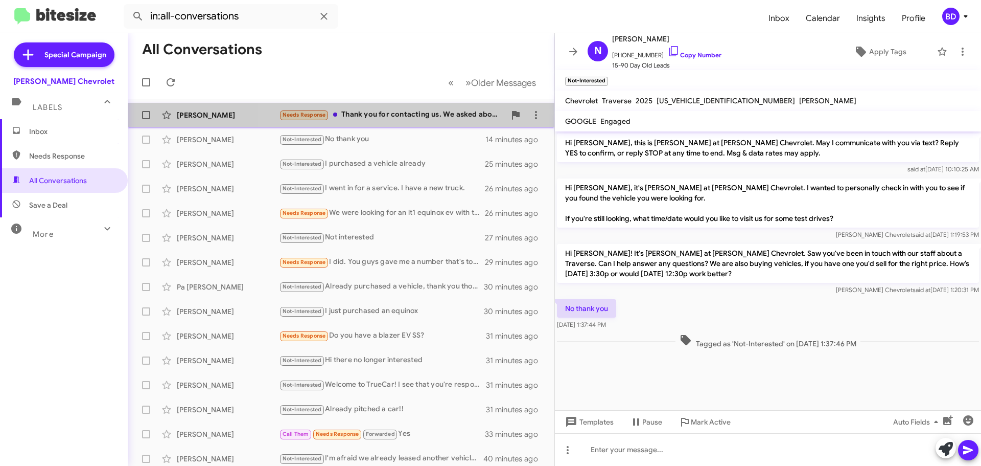
click at [402, 115] on div "Needs Response Thank you for contacting us. We asked about a vehicle a while ba…" at bounding box center [392, 115] width 226 height 12
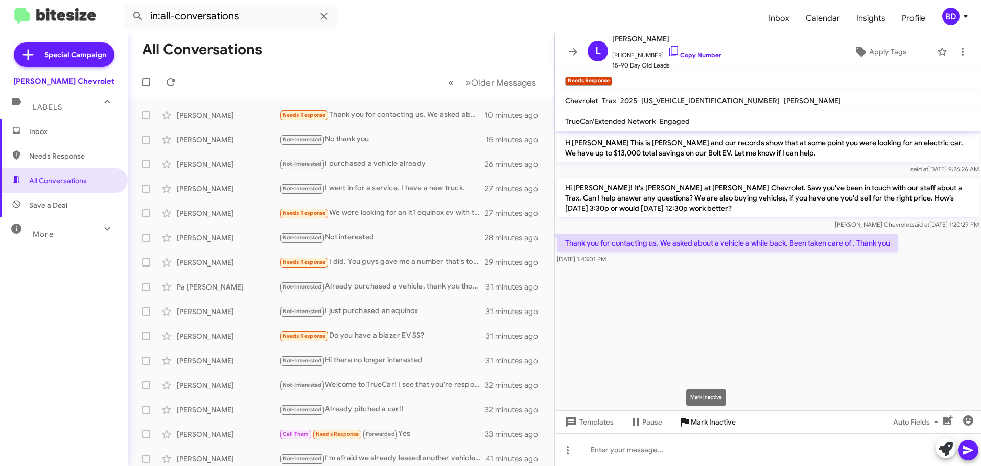
click at [719, 423] on span "Mark Inactive" at bounding box center [713, 421] width 45 height 18
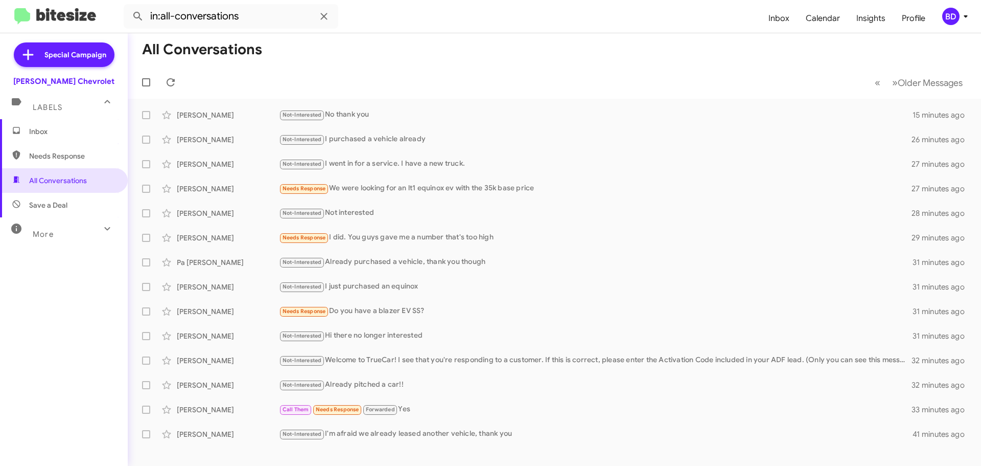
click at [38, 133] on span "Inbox" at bounding box center [72, 131] width 87 height 10
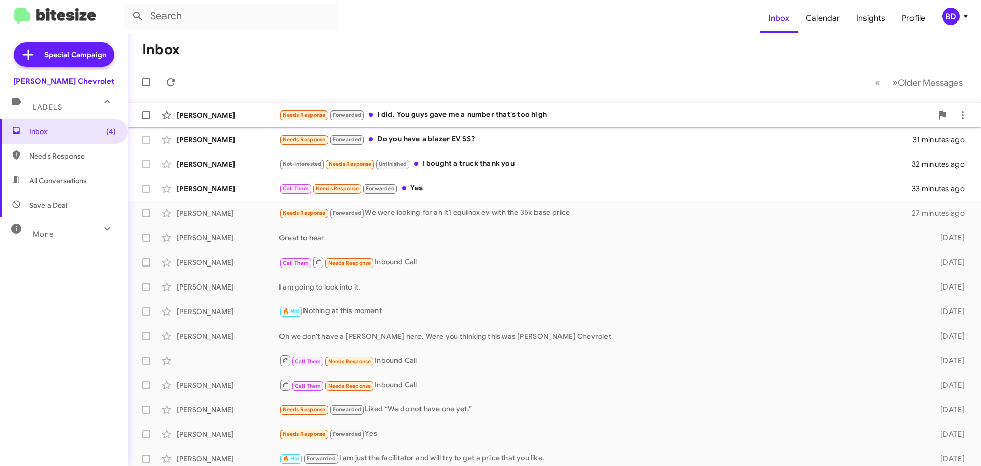
click at [432, 113] on div "Needs Response Forwarded I did. You guys gave me a number that's too high" at bounding box center [605, 115] width 653 height 12
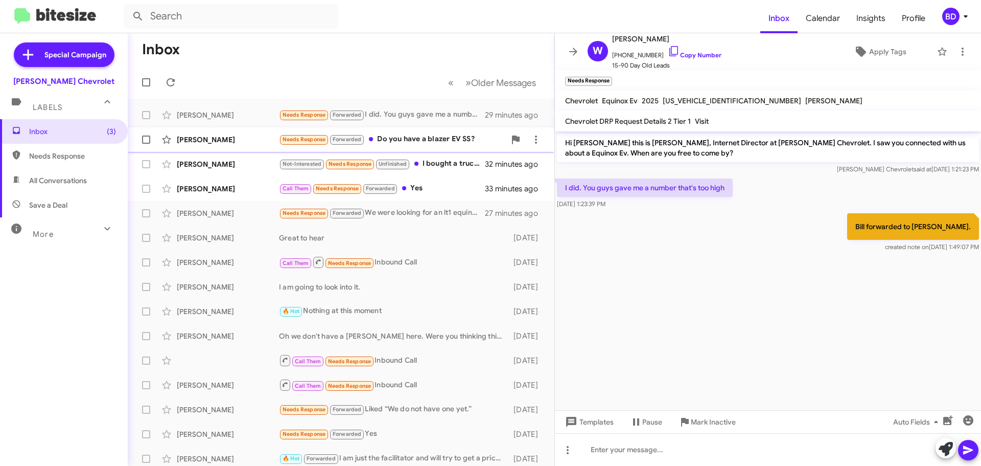
click at [418, 136] on div "Needs Response Forwarded Do you have a blazer EV SS?" at bounding box center [392, 139] width 226 height 12
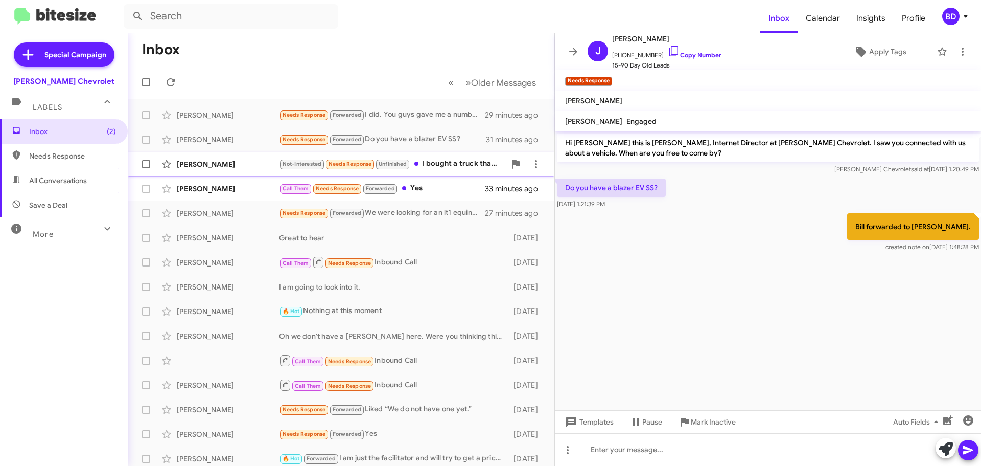
click at [439, 166] on div "Not-Interested Needs Response Unfinished I bought a truck thank you" at bounding box center [392, 164] width 226 height 12
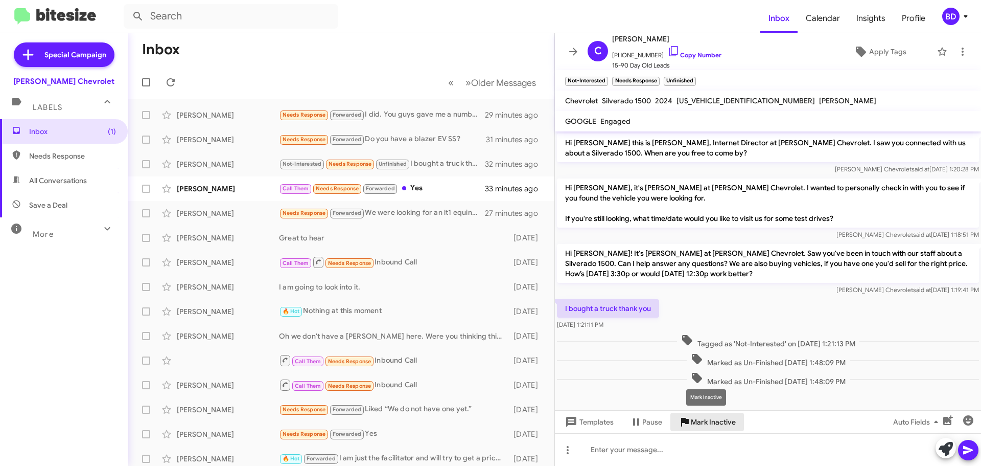
click at [700, 422] on span "Mark Inactive" at bounding box center [713, 421] width 45 height 18
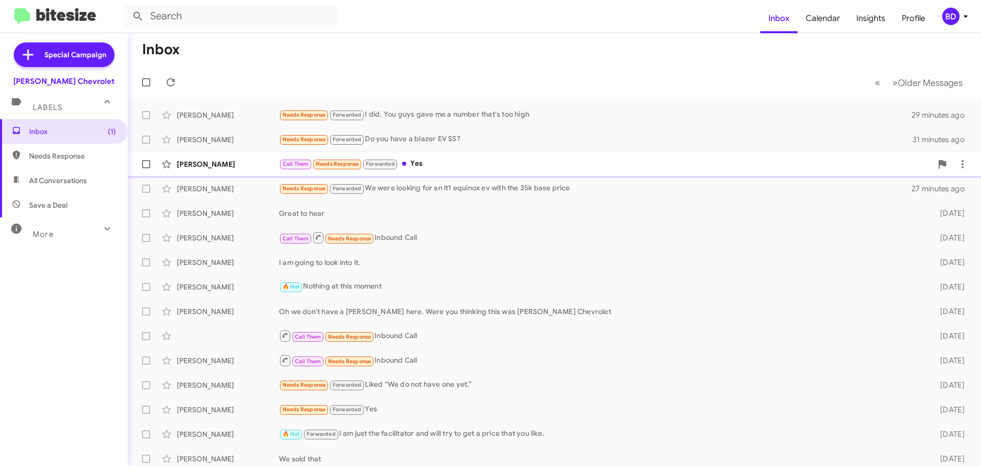
click at [421, 162] on div "Call Them Needs Response Forwarded Yes" at bounding box center [605, 164] width 653 height 12
